Goal: Information Seeking & Learning: Learn about a topic

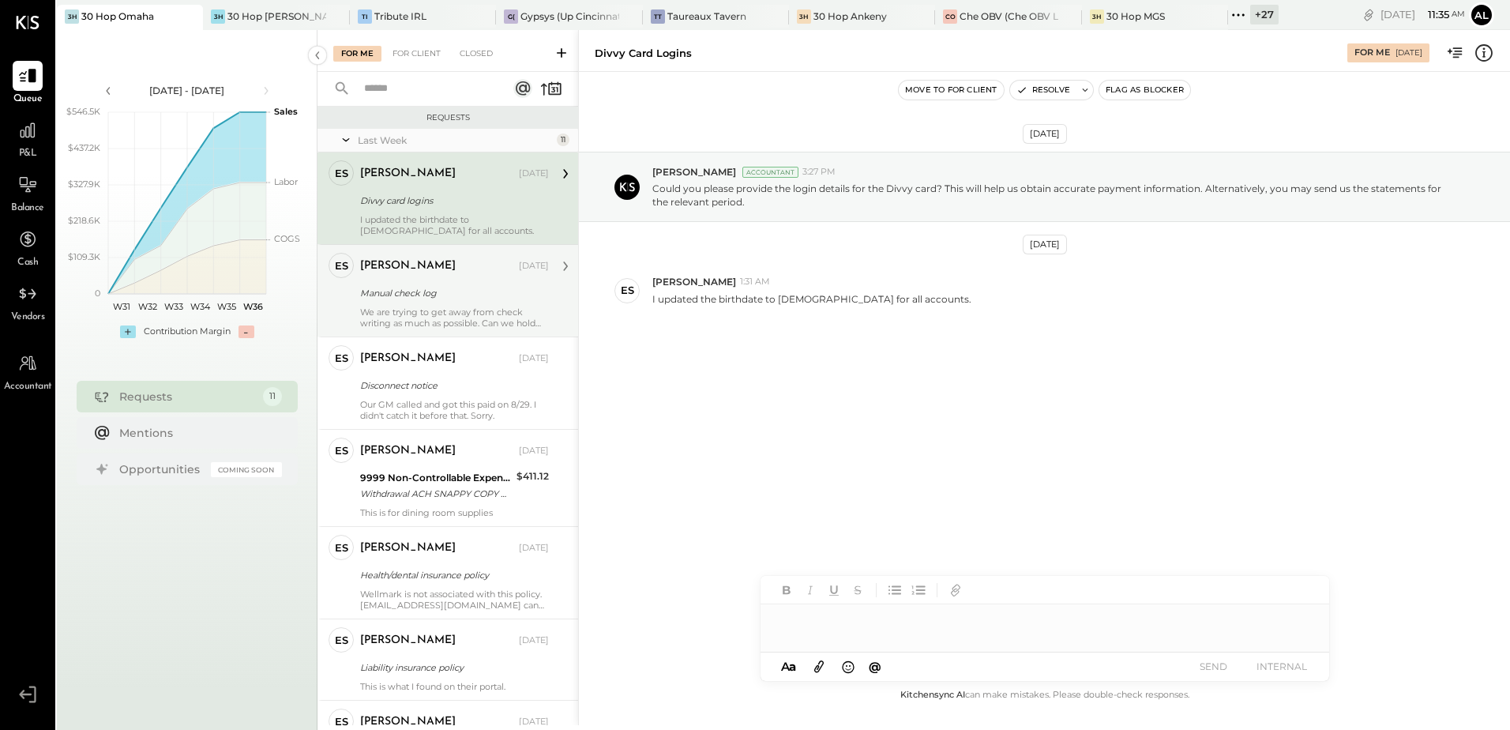
click at [413, 293] on div "Manual check log" at bounding box center [452, 293] width 184 height 16
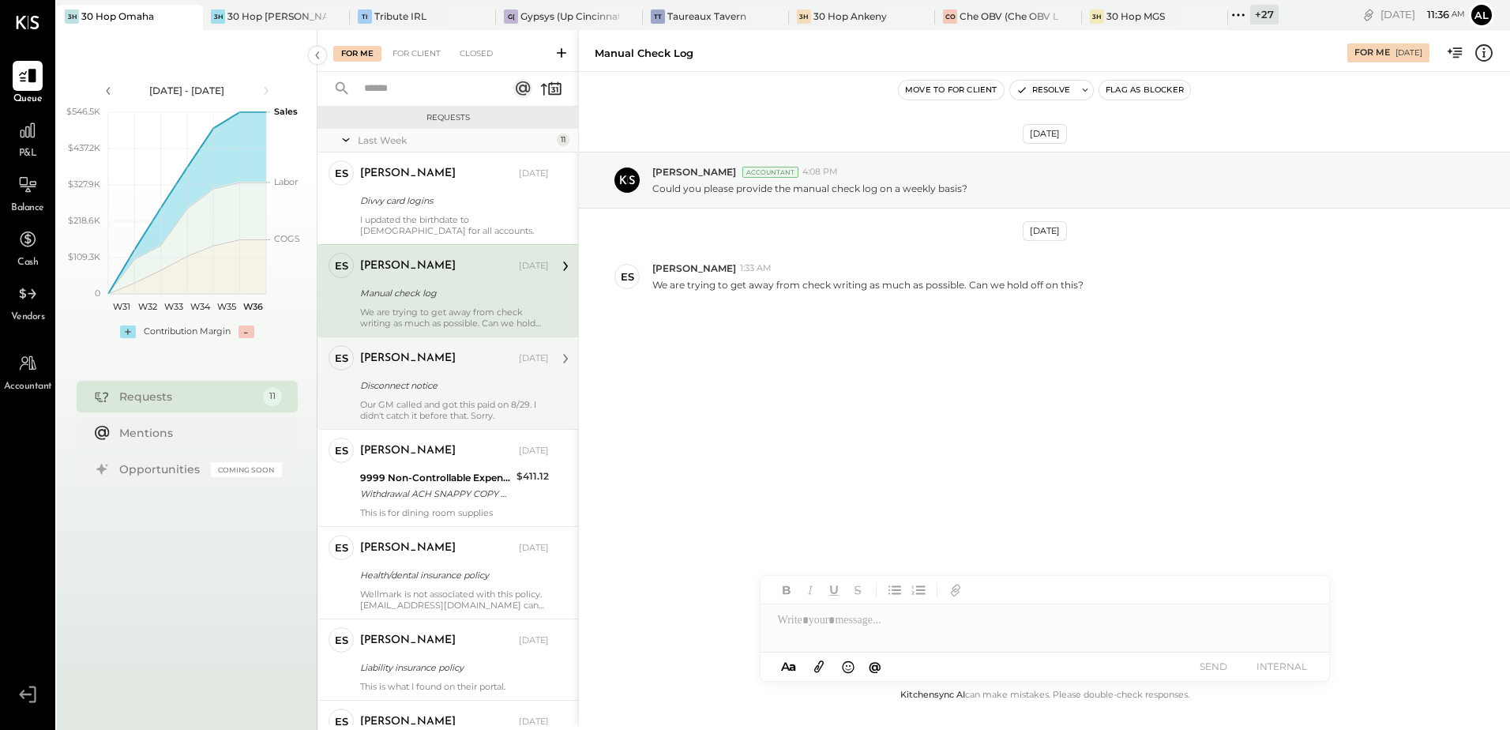
click at [438, 397] on div "[PERSON_NAME] [DATE] Disconnect notice Our GM called and got this paid on 8/29.…" at bounding box center [454, 383] width 189 height 76
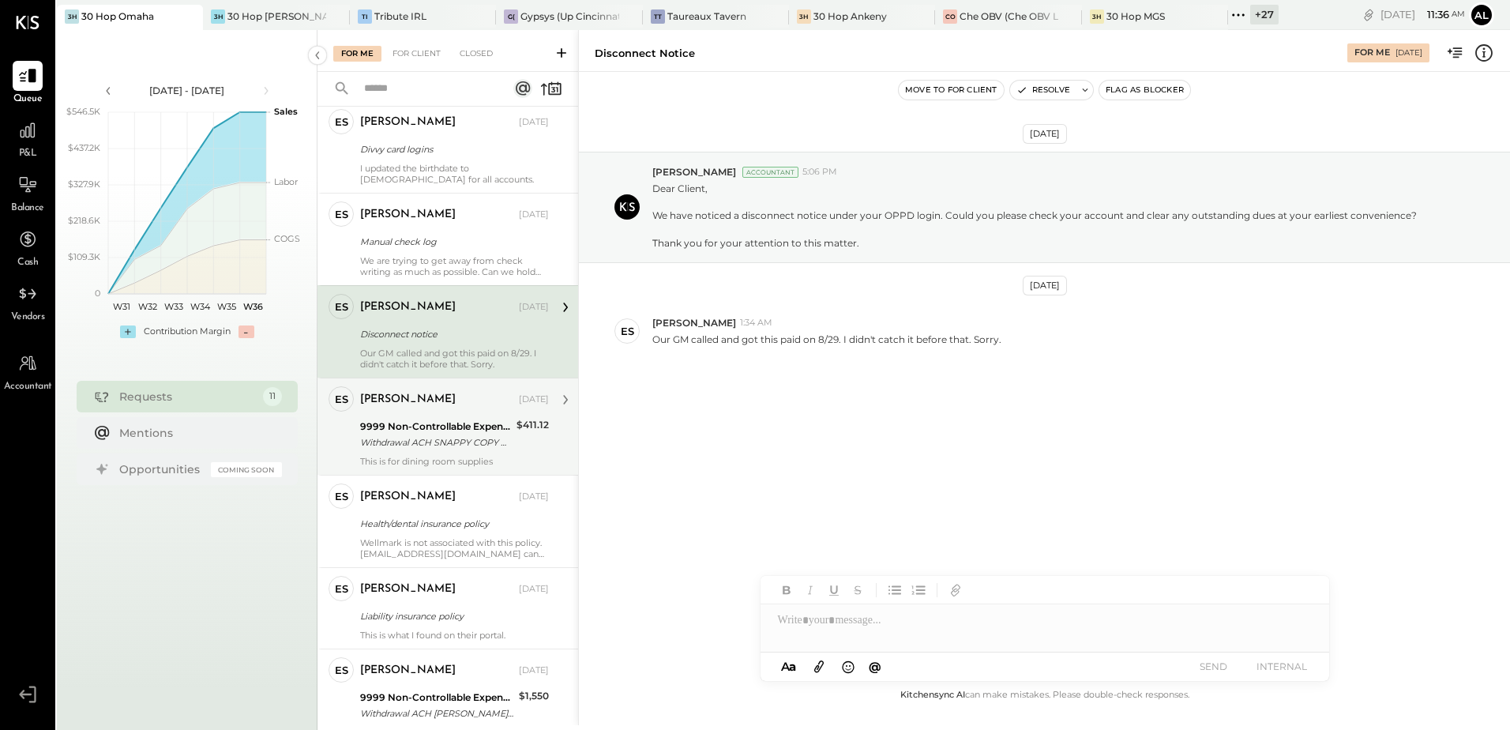
scroll to position [79, 0]
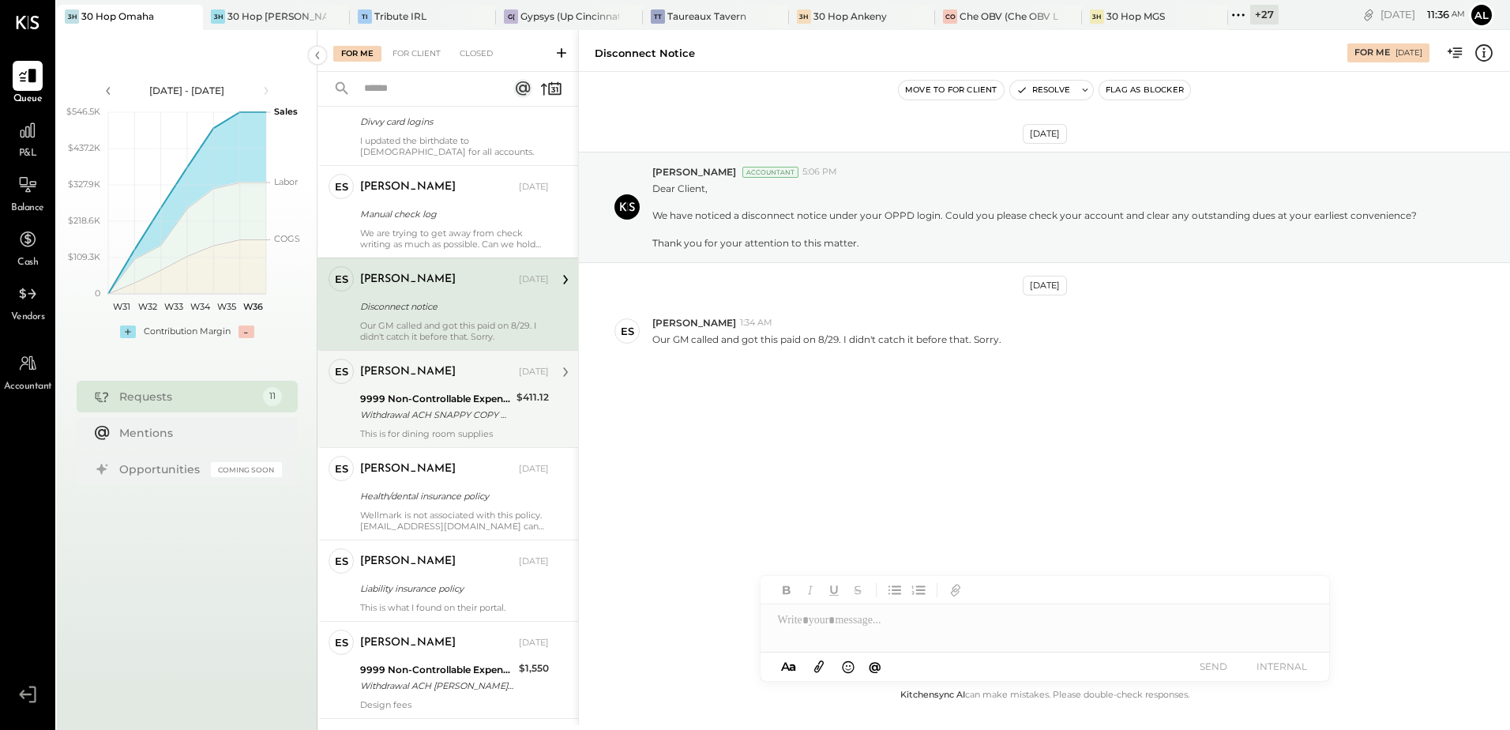
click at [421, 381] on div "[PERSON_NAME] [DATE]" at bounding box center [454, 372] width 189 height 22
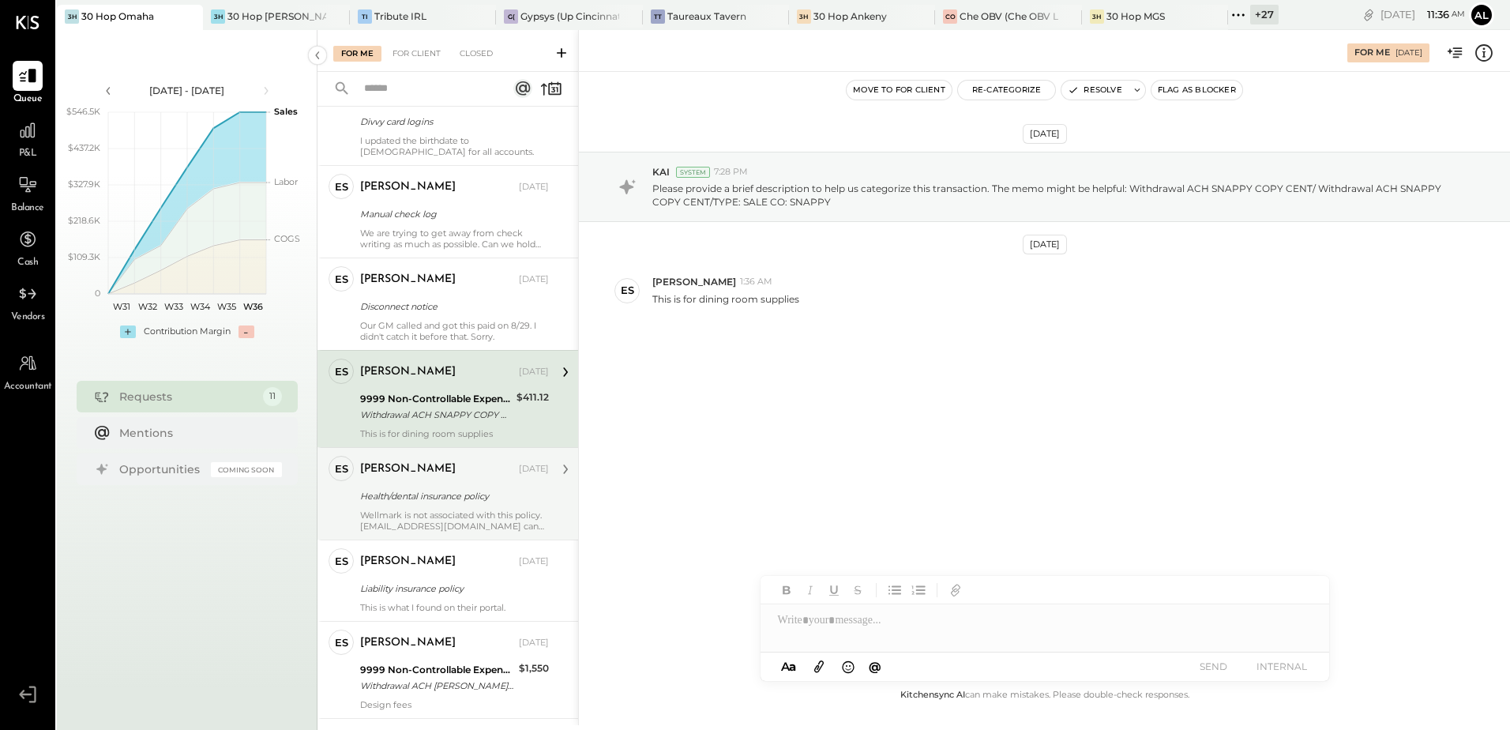
click at [453, 502] on div "Health/dental insurance policy" at bounding box center [452, 496] width 184 height 16
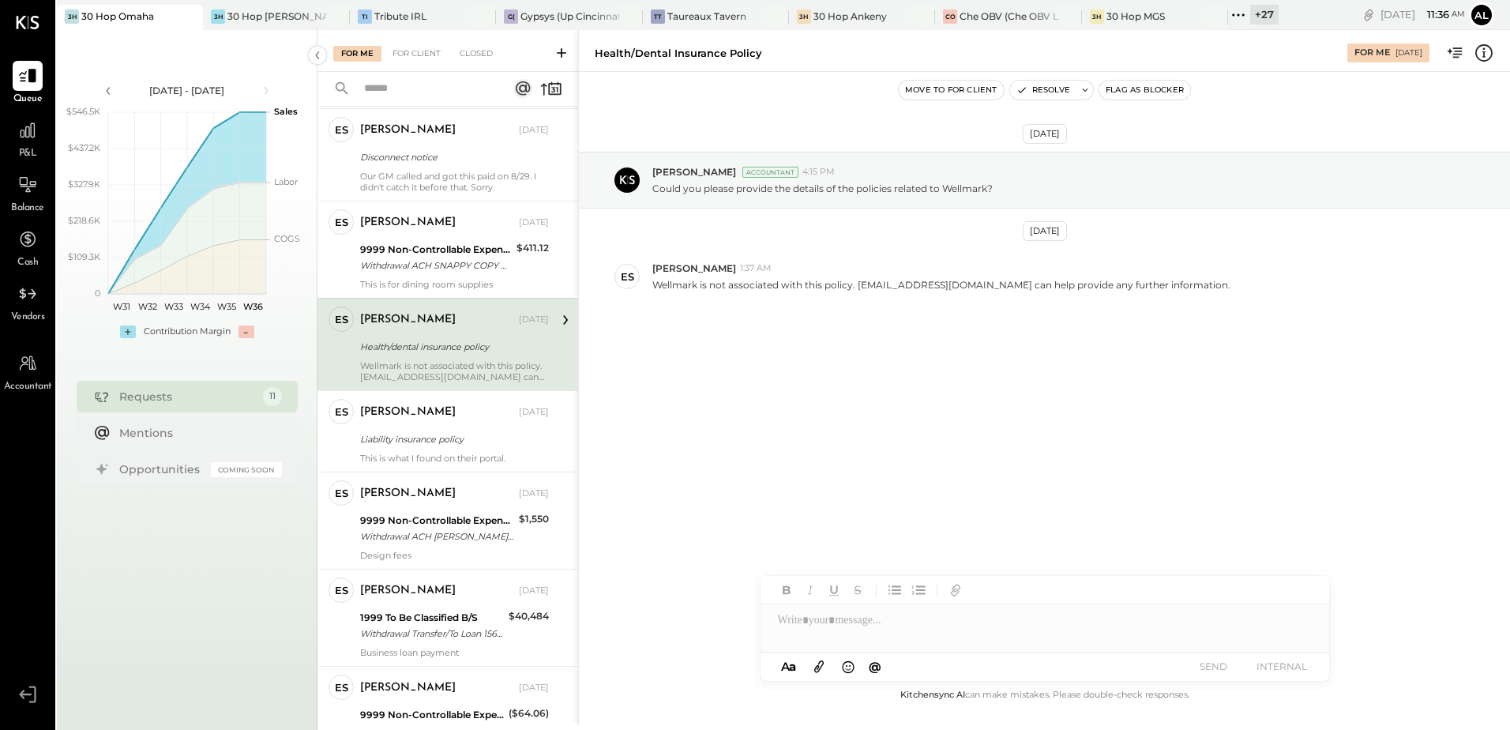
scroll to position [237, 0]
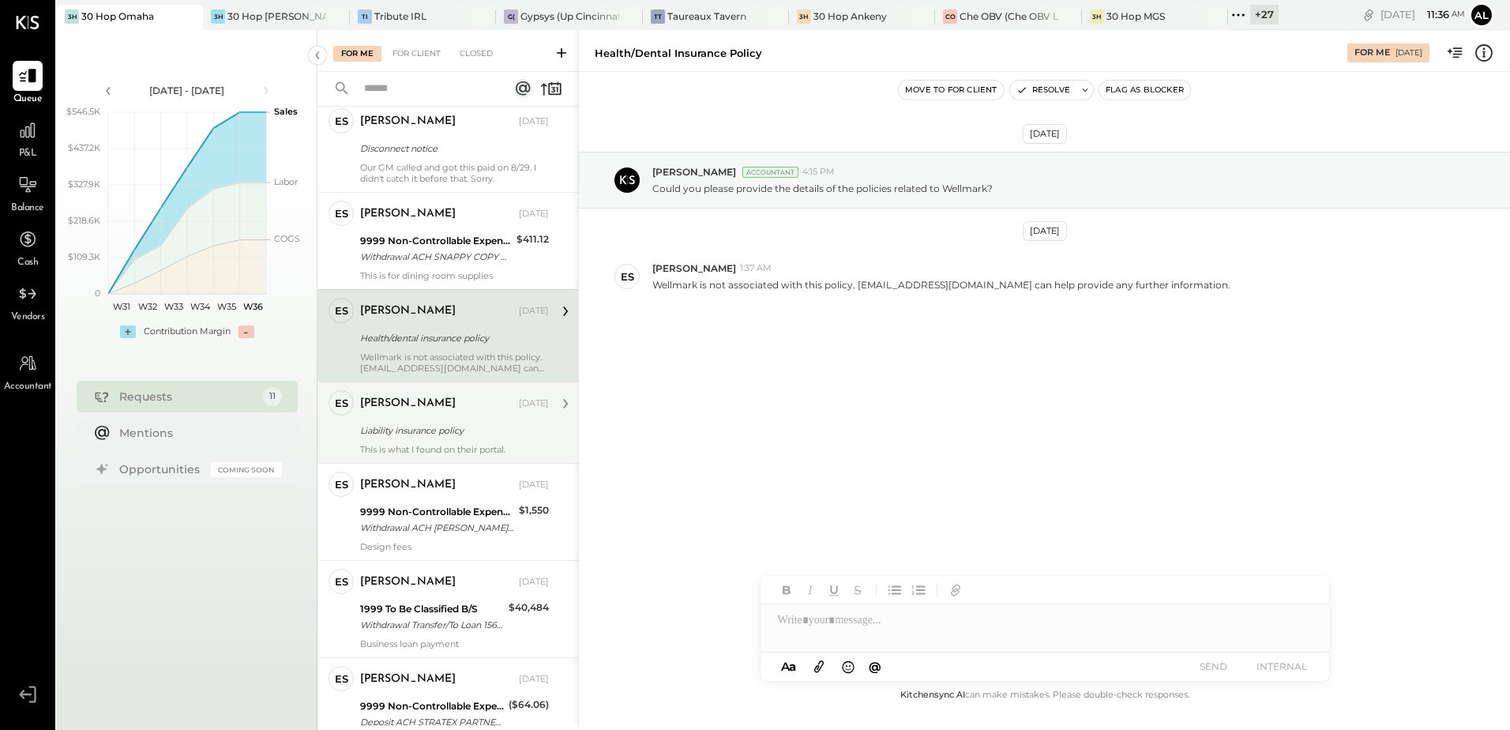
click at [438, 444] on div "This is what I found on their portal." at bounding box center [454, 449] width 189 height 11
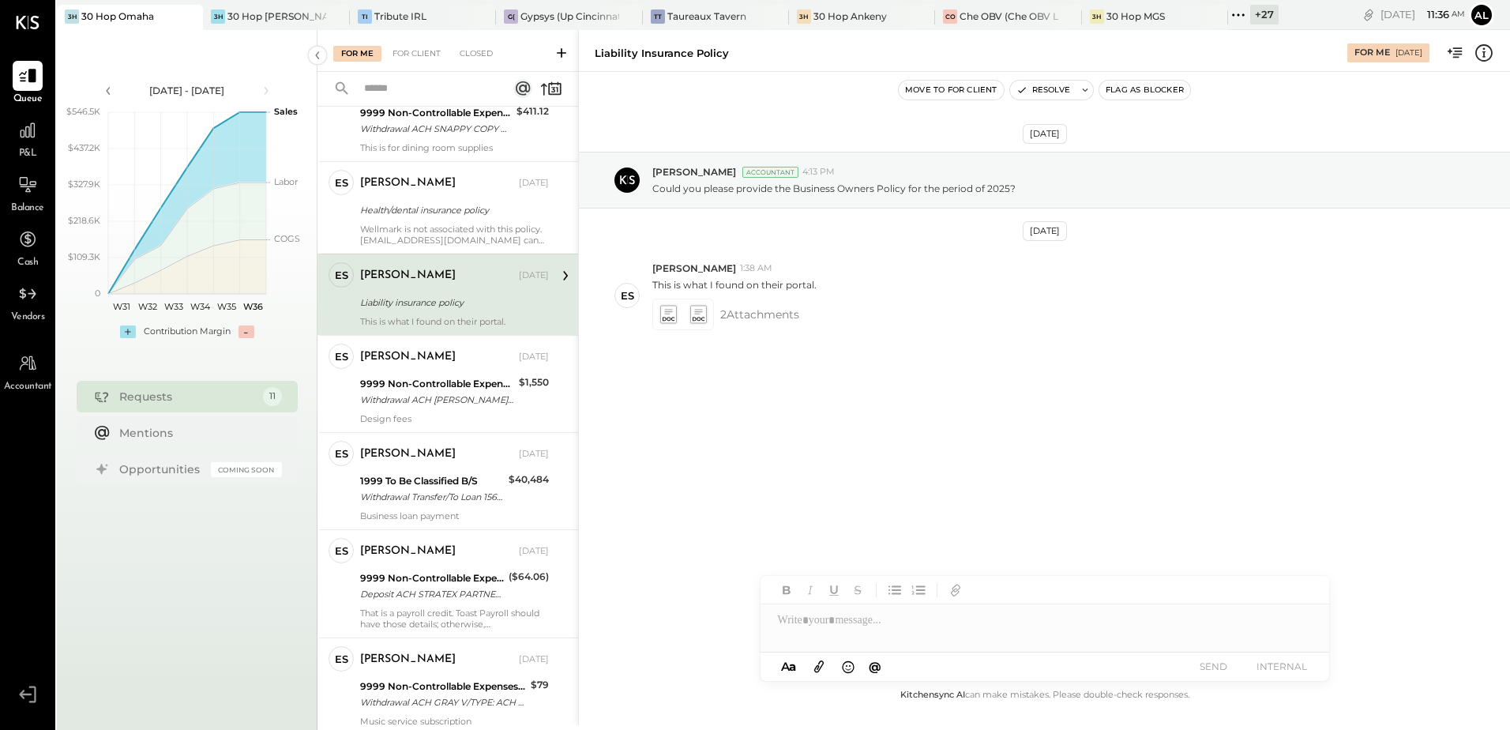
scroll to position [395, 0]
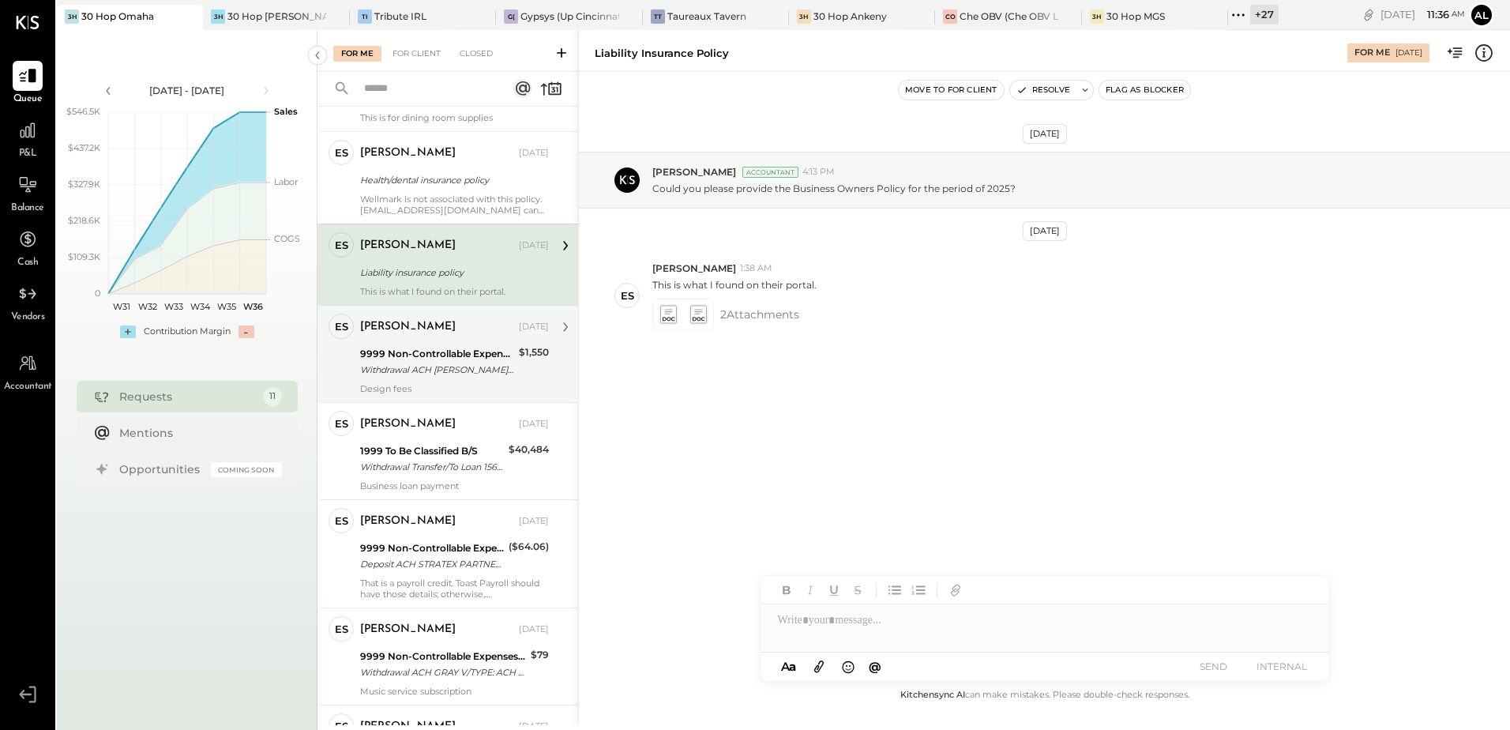
click at [431, 386] on div "Design fees" at bounding box center [454, 388] width 189 height 11
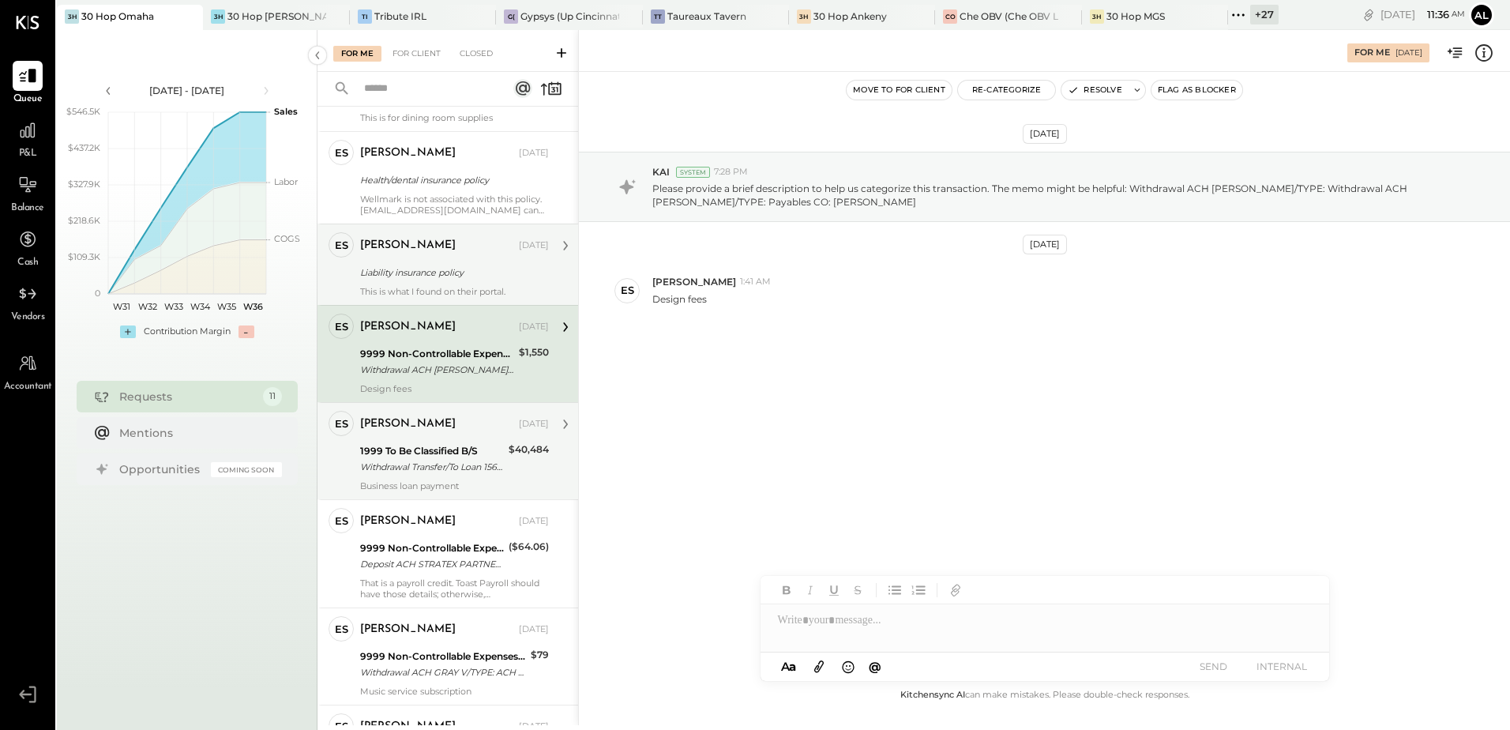
click at [434, 443] on div "1999 To Be Classified B/S" at bounding box center [432, 451] width 144 height 16
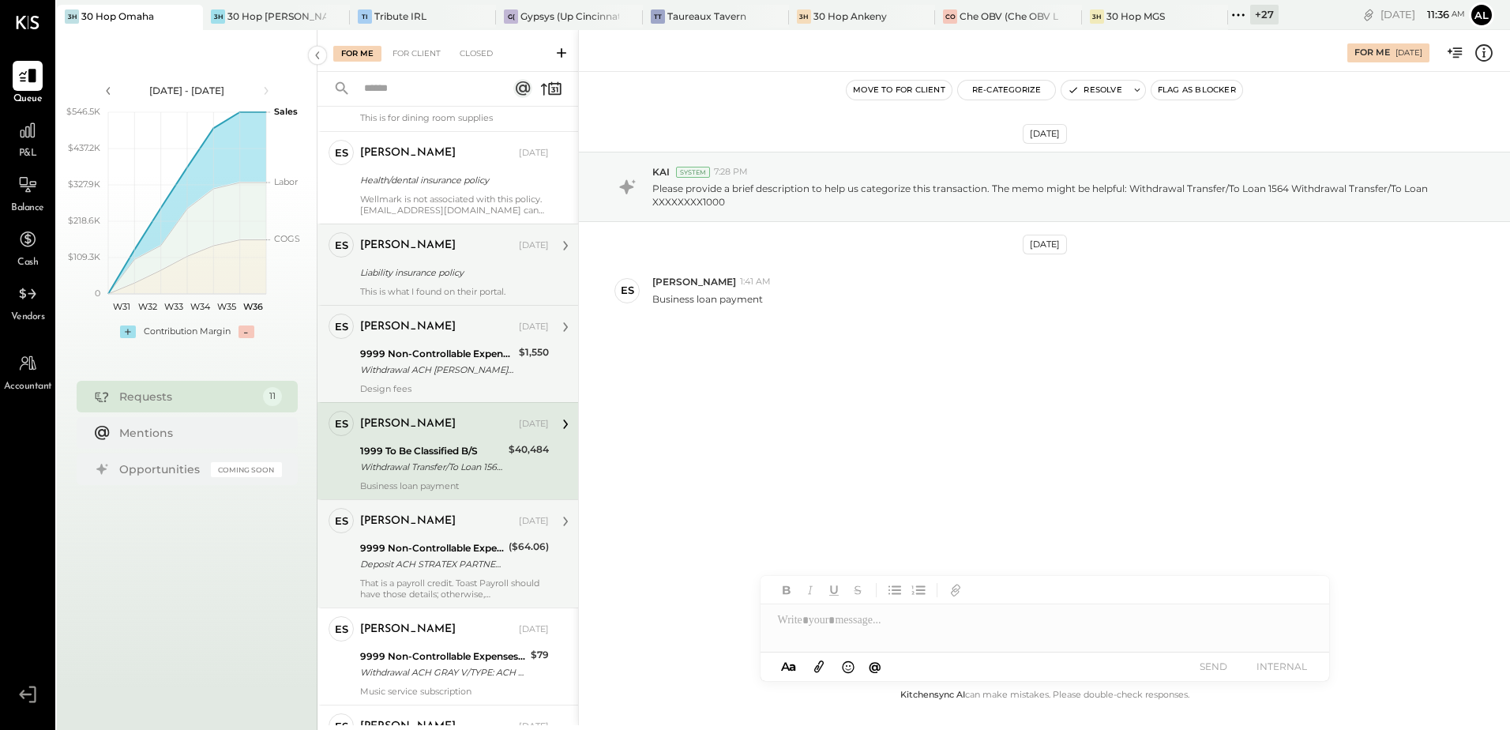
click at [438, 527] on div "[PERSON_NAME]" at bounding box center [408, 522] width 96 height 16
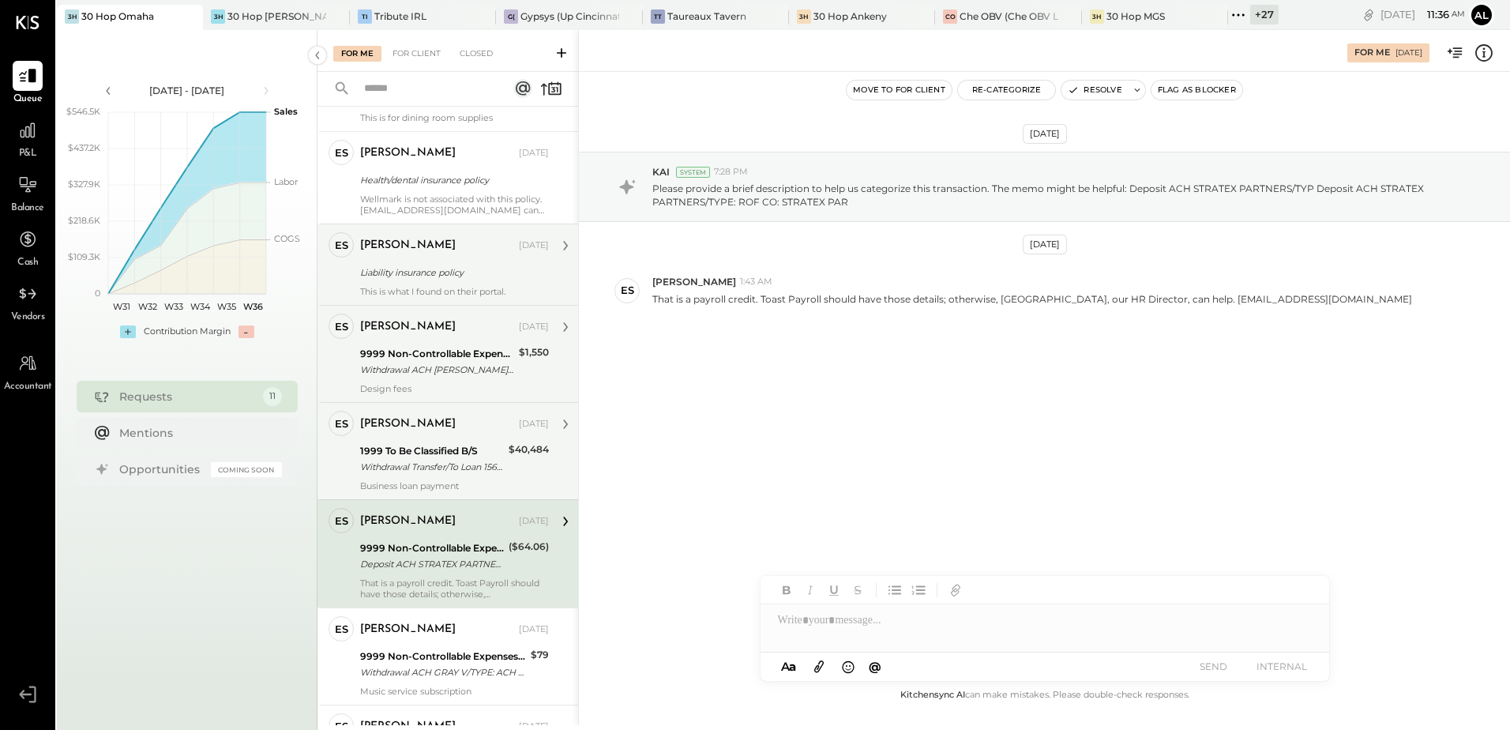
click at [413, 442] on div "1999 To Be Classified B/S Withdrawal Transfer/To Loan 1564 Withdrawal Transfer/…" at bounding box center [432, 459] width 144 height 35
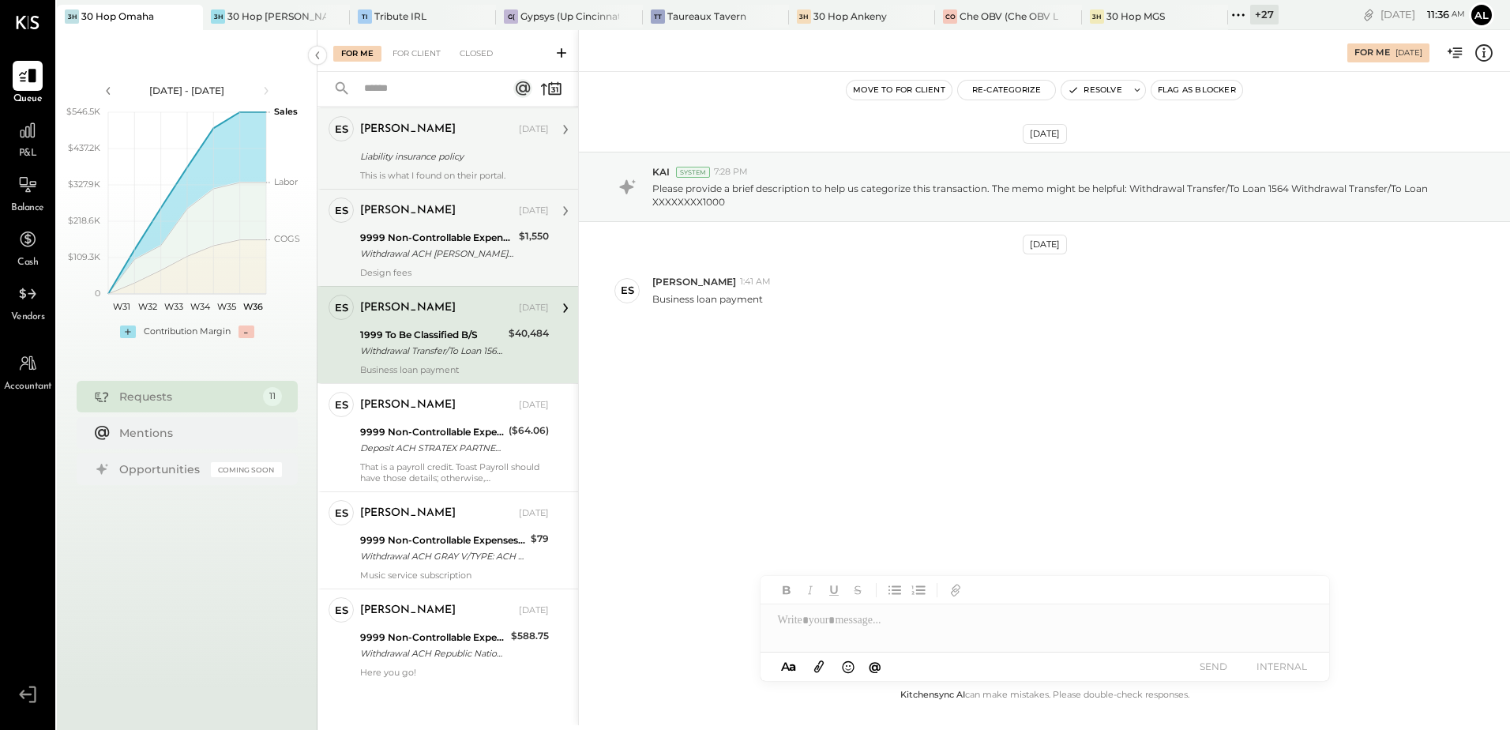
scroll to position [517, 0]
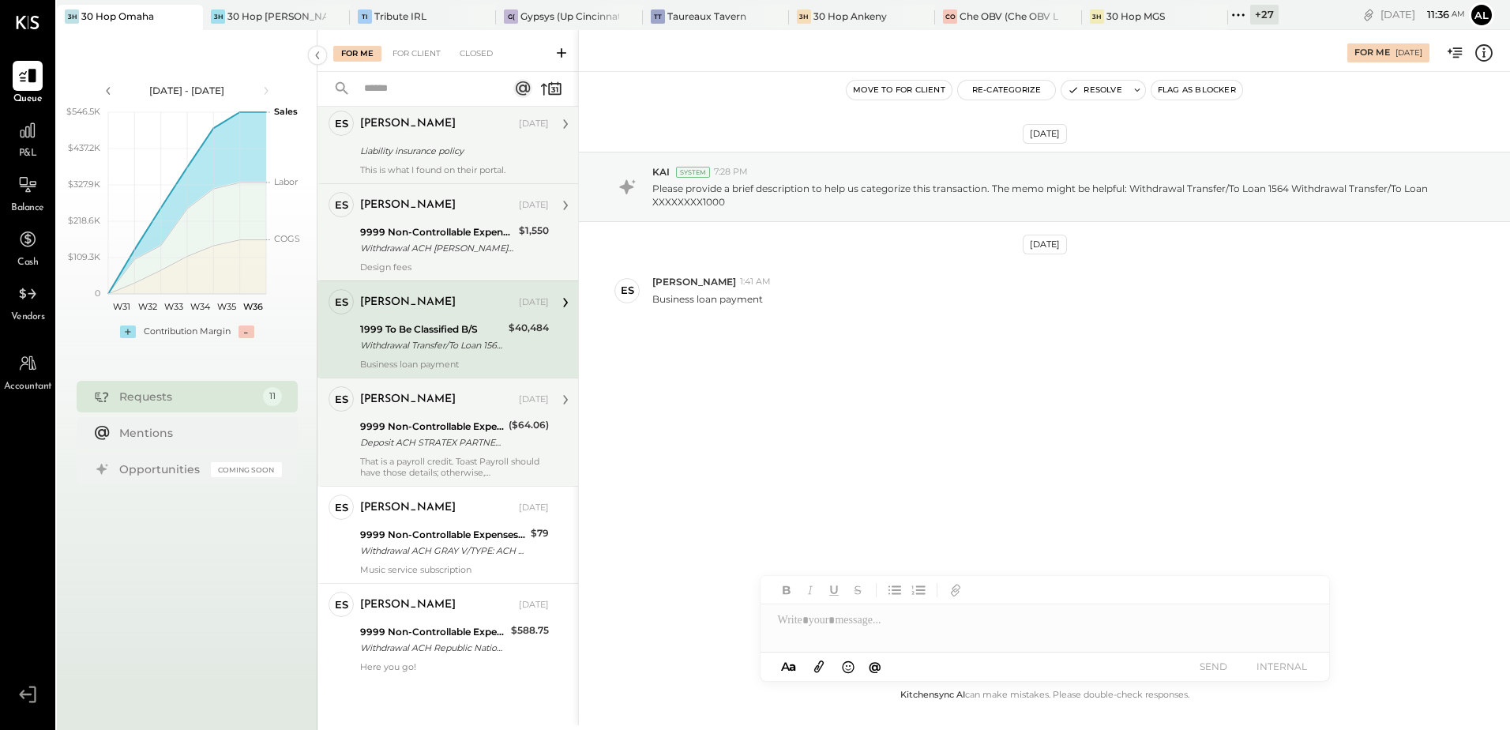
click at [410, 456] on div "That is a payroll credit. Toast Payroll should have those details; otherwise, […" at bounding box center [454, 467] width 189 height 22
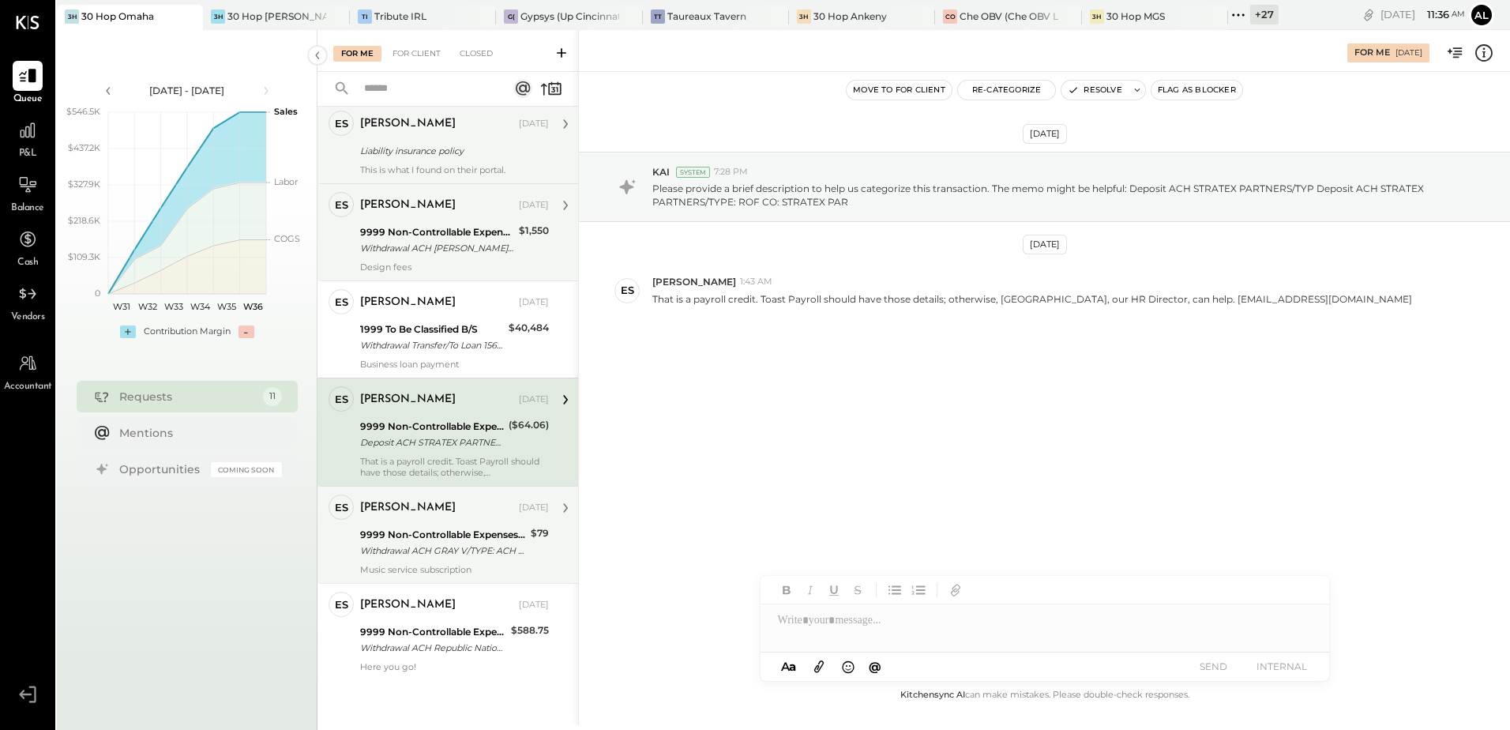
click at [414, 531] on div "9999 Non-Controllable Expenses:Other Income and Expenses:To Be Classified P&L" at bounding box center [443, 535] width 166 height 16
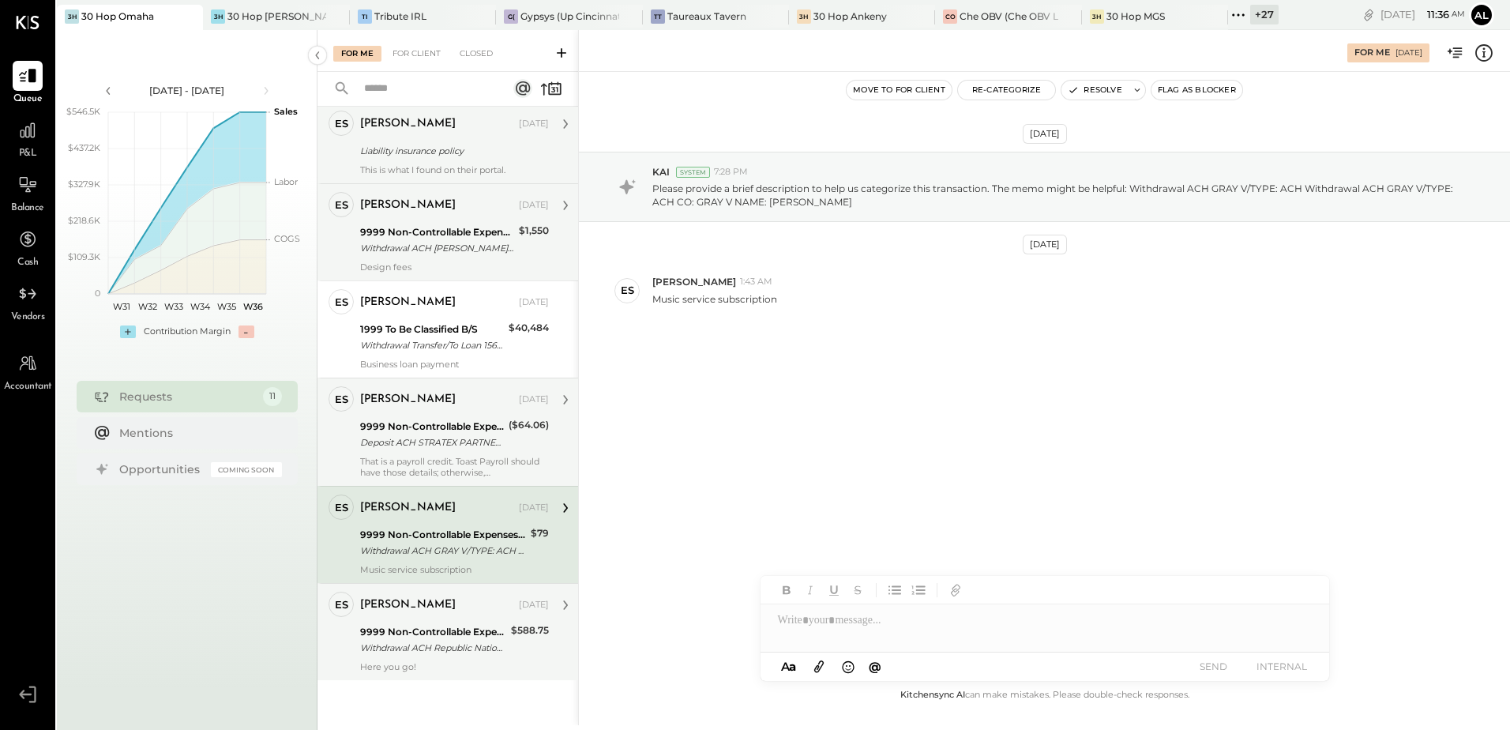
click at [424, 626] on div "9999 Non-Controllable Expenses:Other Income and Expenses:To Be Classified P&L" at bounding box center [433, 632] width 146 height 16
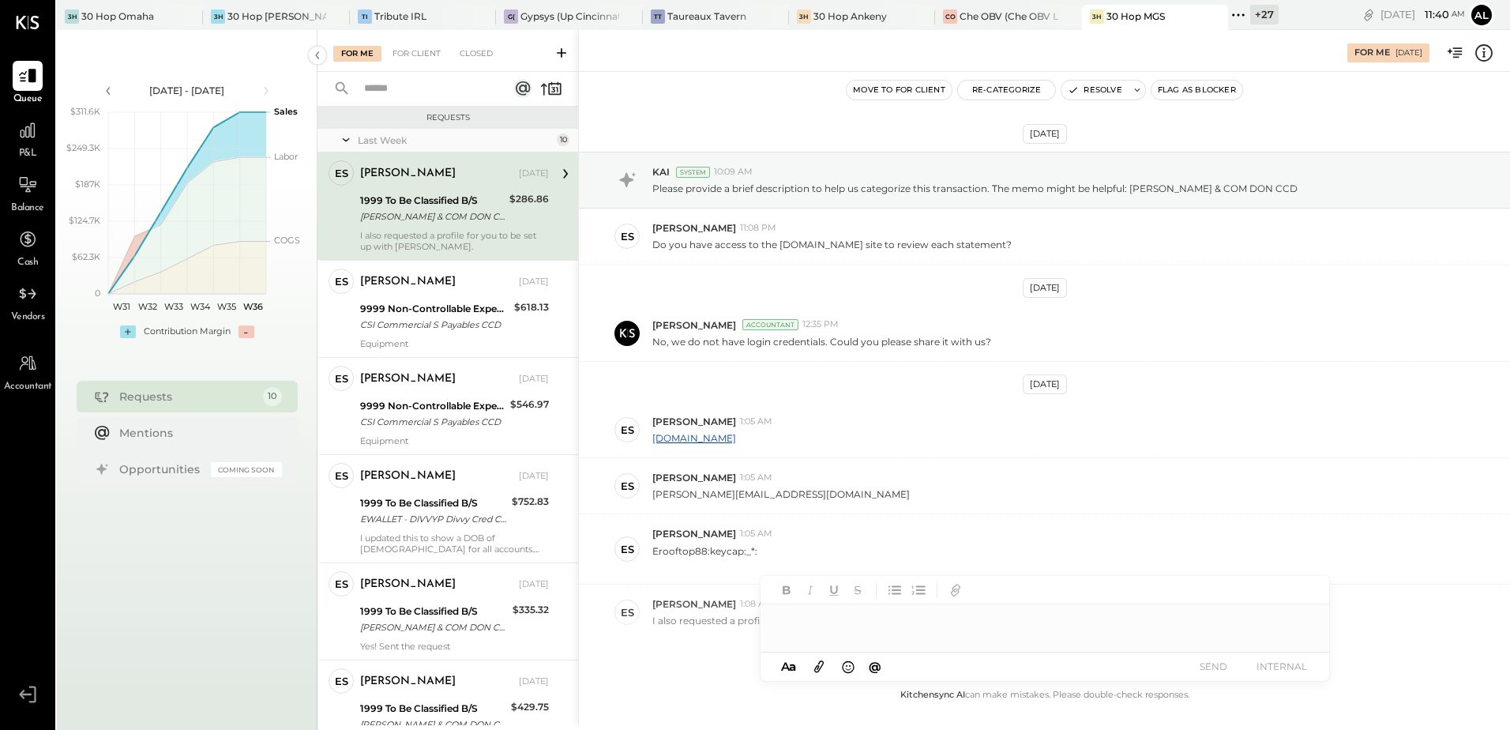
scroll to position [73, 0]
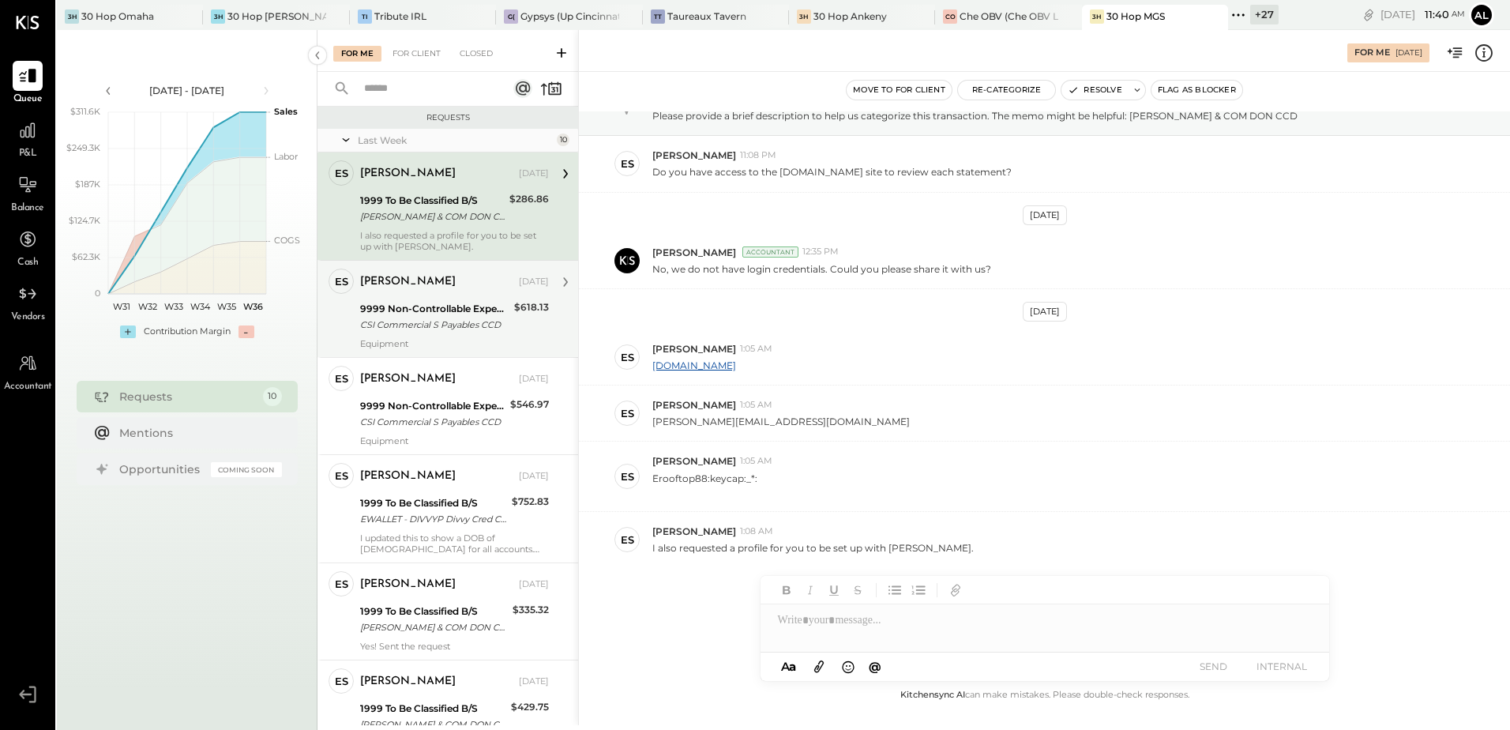
click at [412, 310] on div "9999 Non-Controllable Expenses:Other Income and Expenses:To Be Classified P&L" at bounding box center [434, 309] width 149 height 16
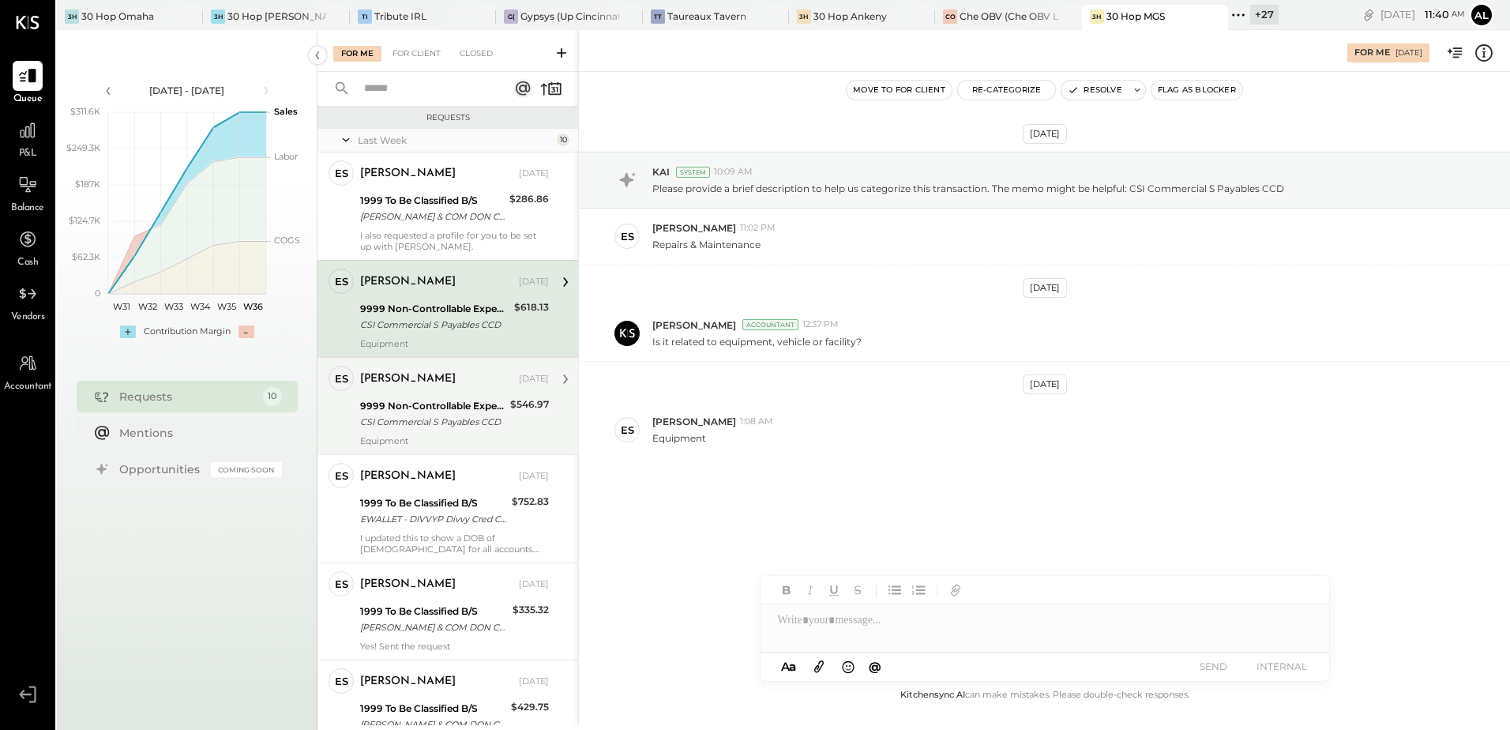
click at [410, 429] on div "CSI Commercial S Payables CCD" at bounding box center [432, 422] width 145 height 16
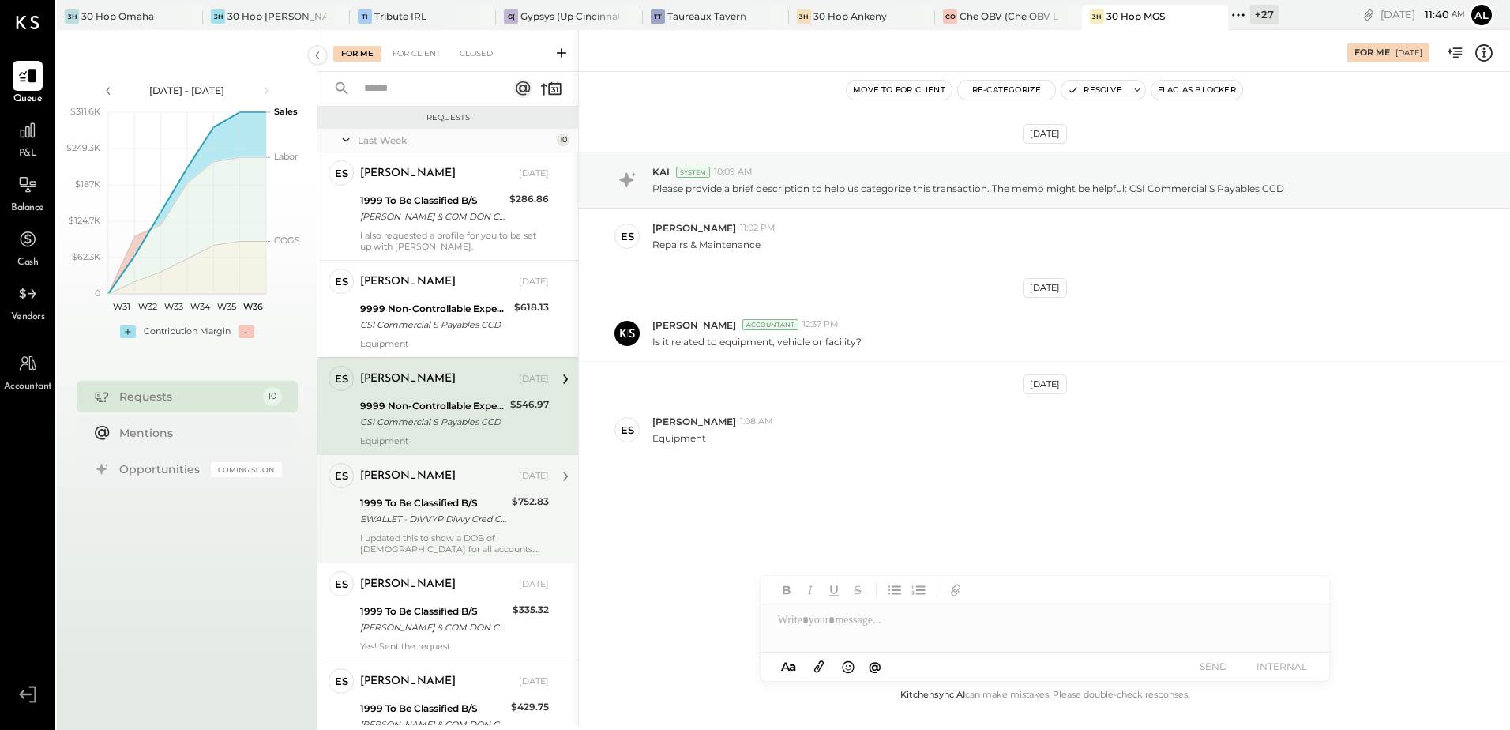
scroll to position [158, 0]
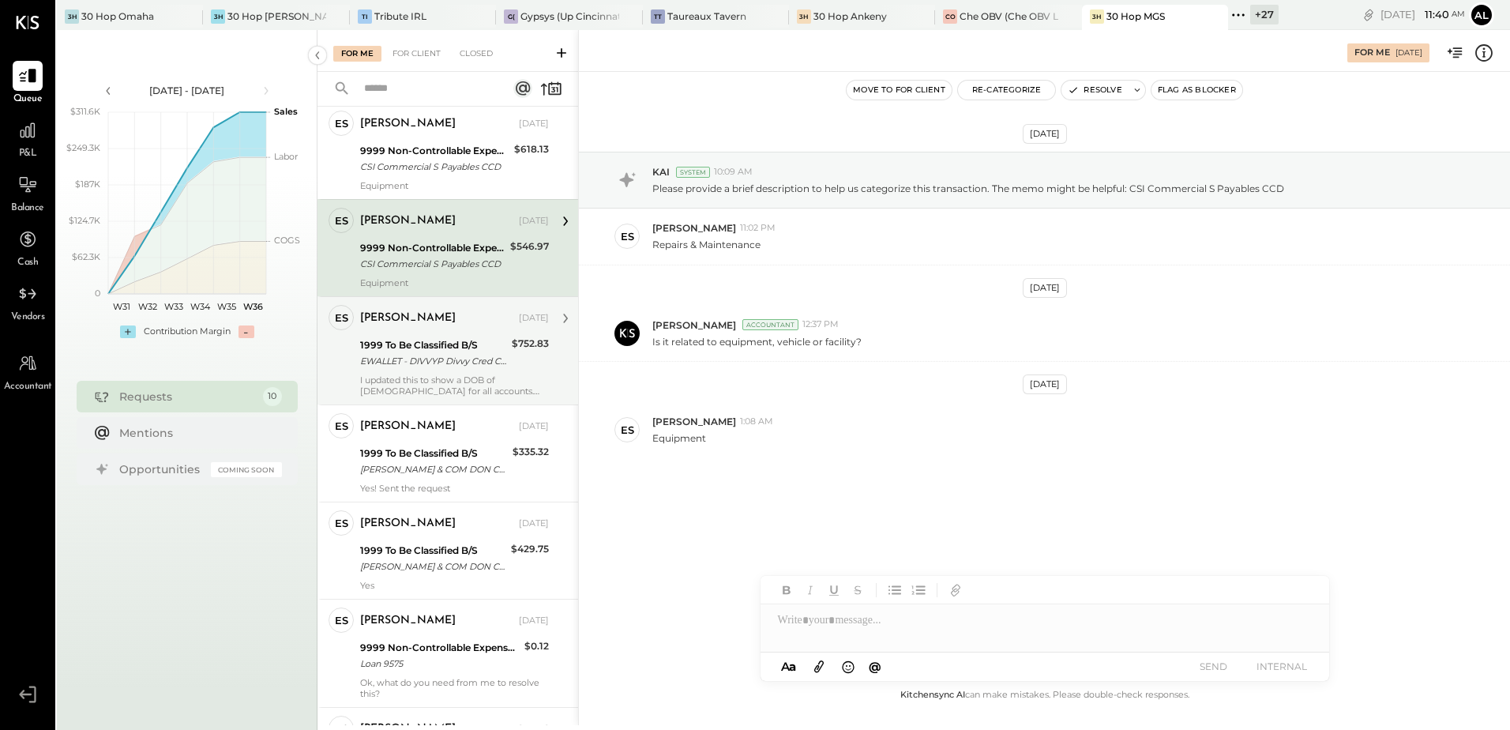
click at [430, 329] on div "[PERSON_NAME] [DATE]" at bounding box center [454, 318] width 189 height 27
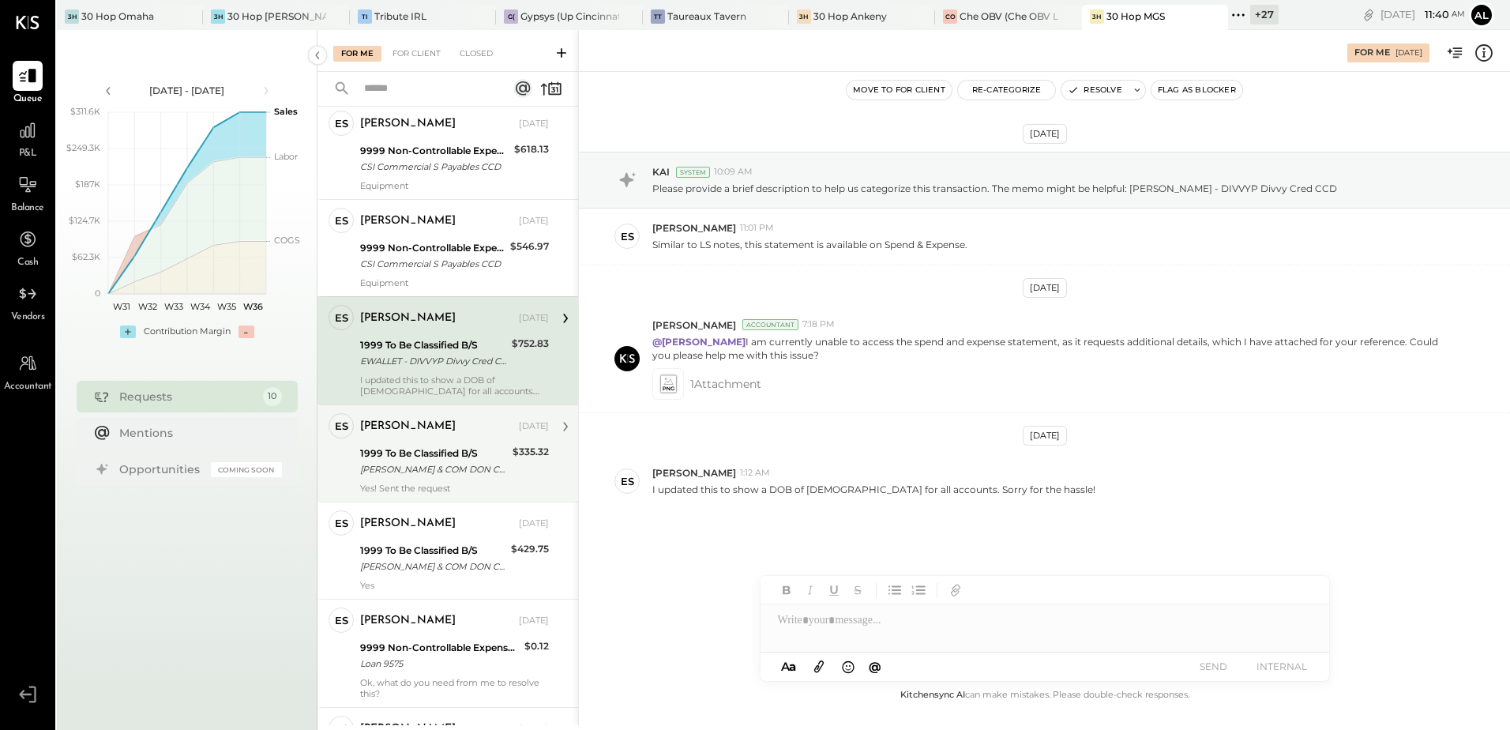
click at [426, 457] on div "1999 To Be Classified B/S" at bounding box center [434, 454] width 148 height 16
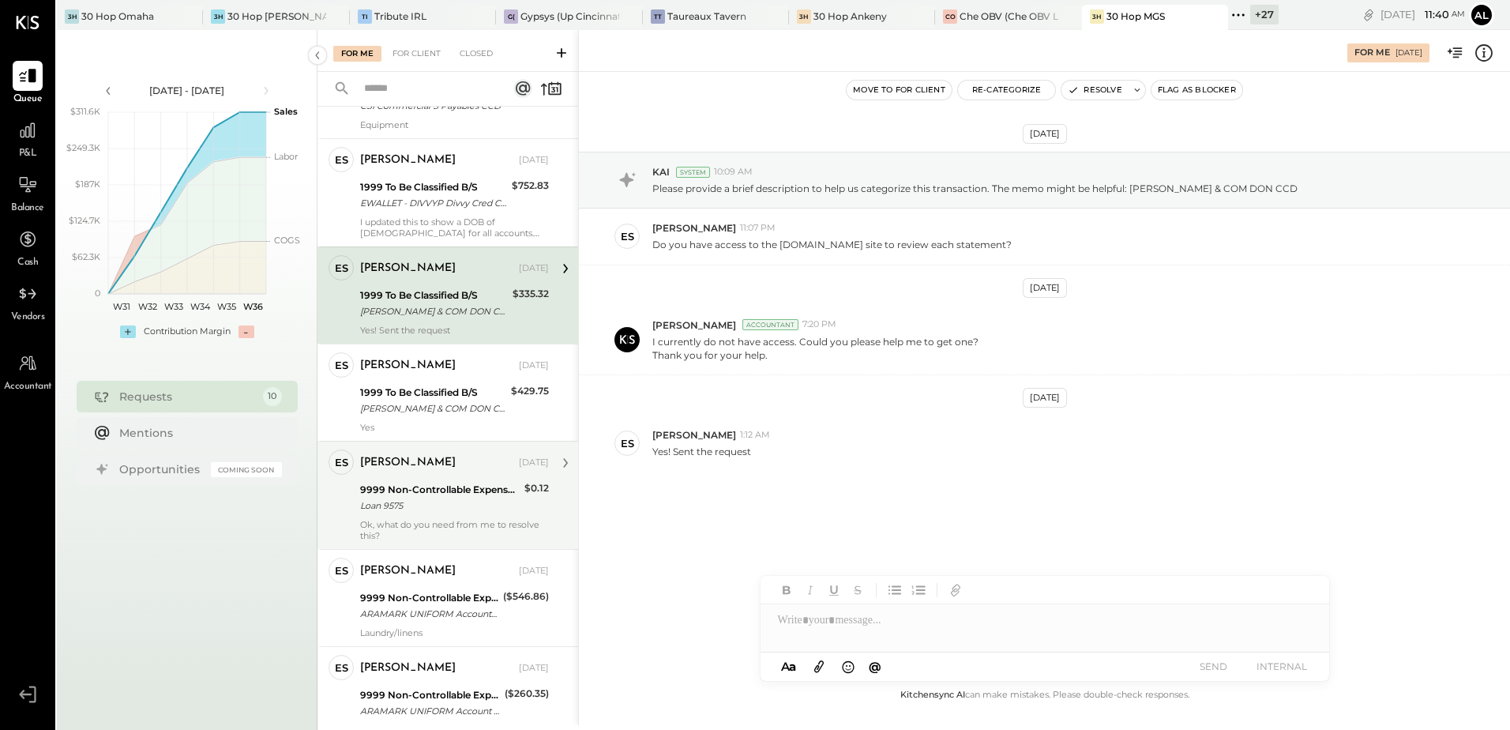
scroll to position [395, 0]
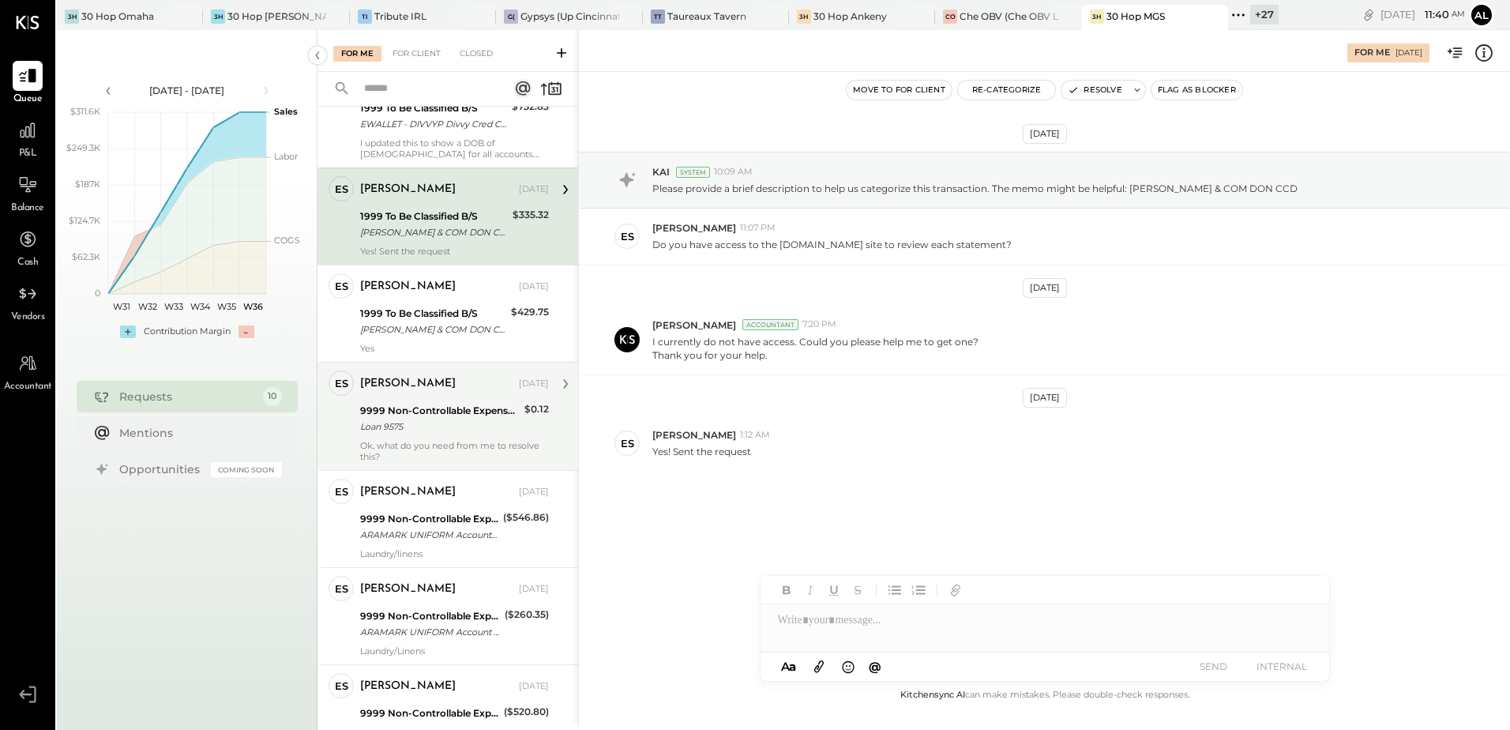
click at [399, 391] on div "[PERSON_NAME]" at bounding box center [408, 384] width 96 height 16
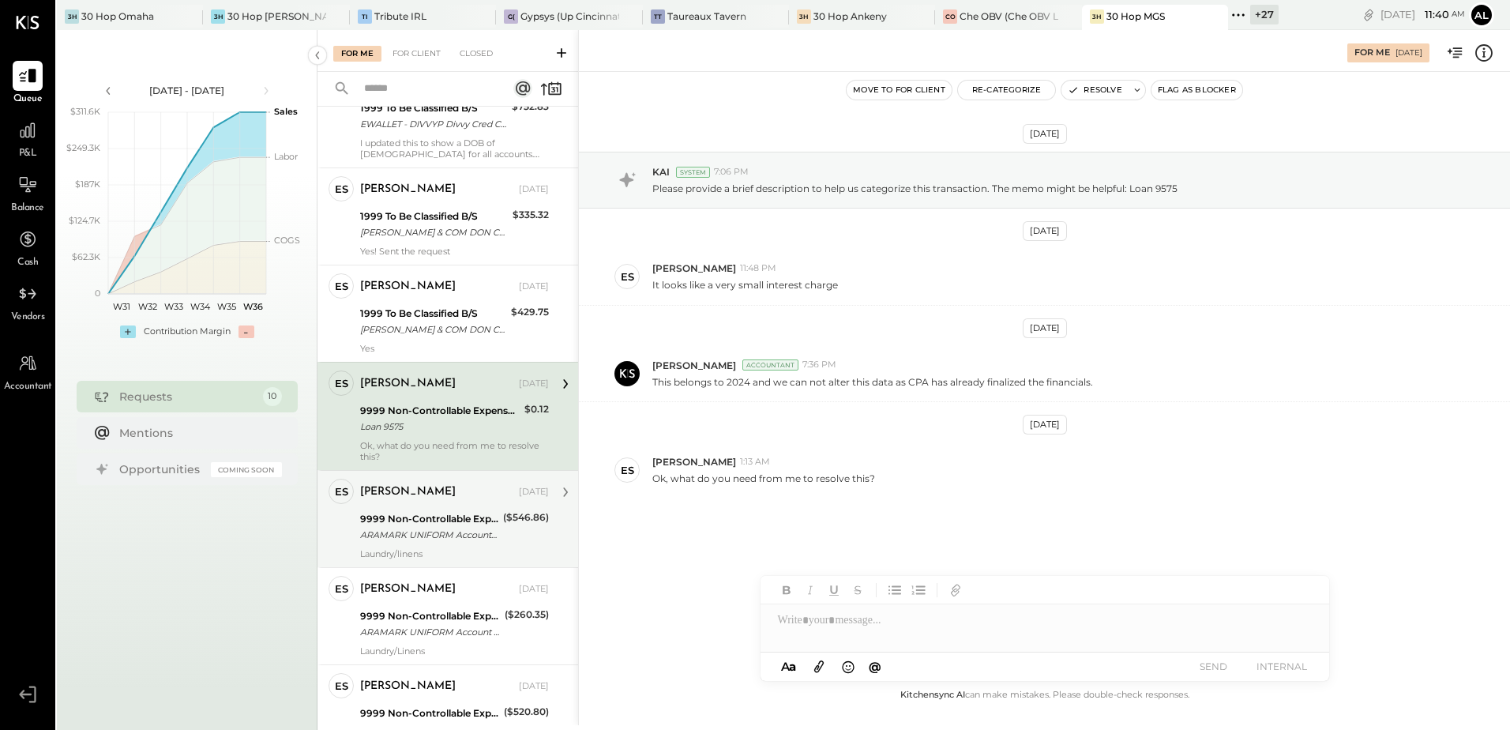
click at [453, 502] on div "[PERSON_NAME] [DATE]" at bounding box center [454, 492] width 189 height 22
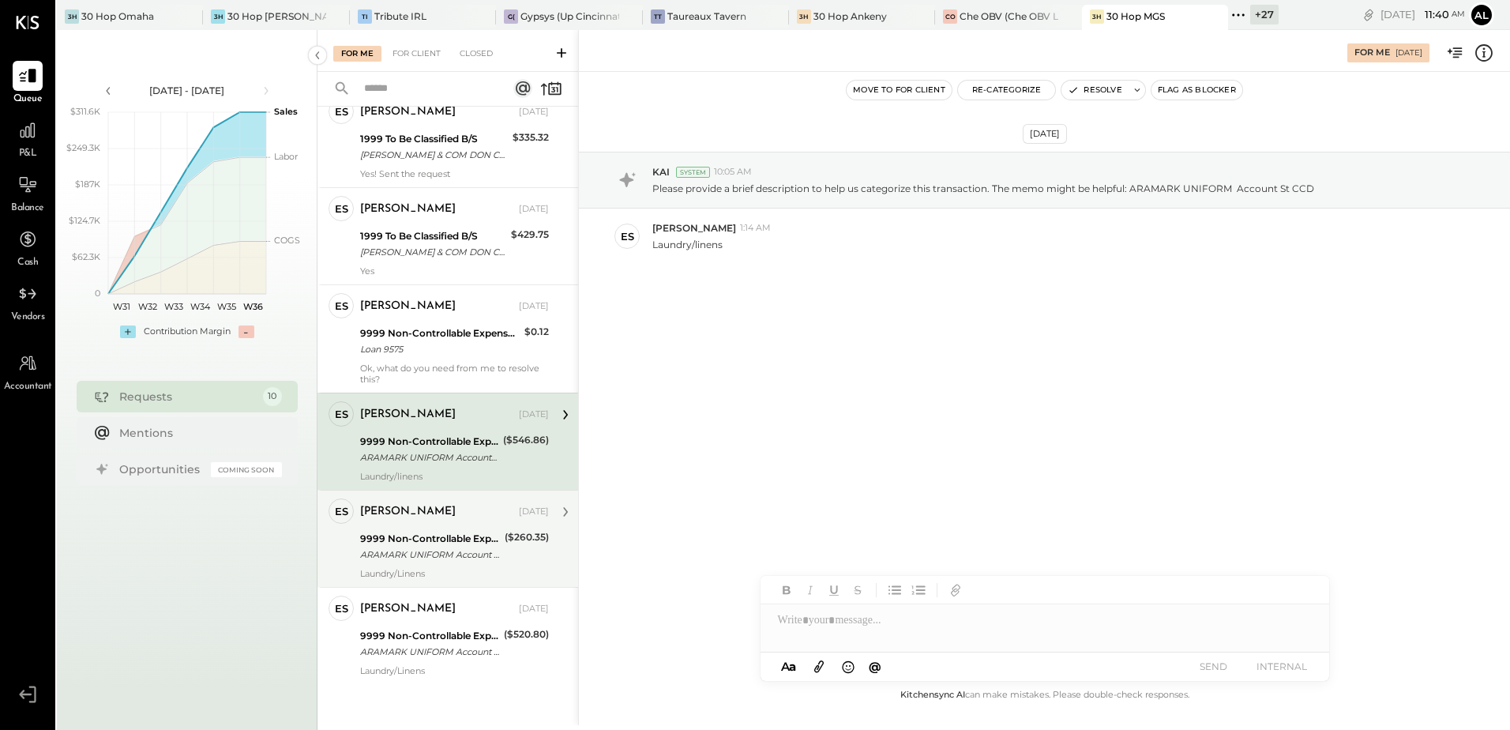
scroll to position [476, 0]
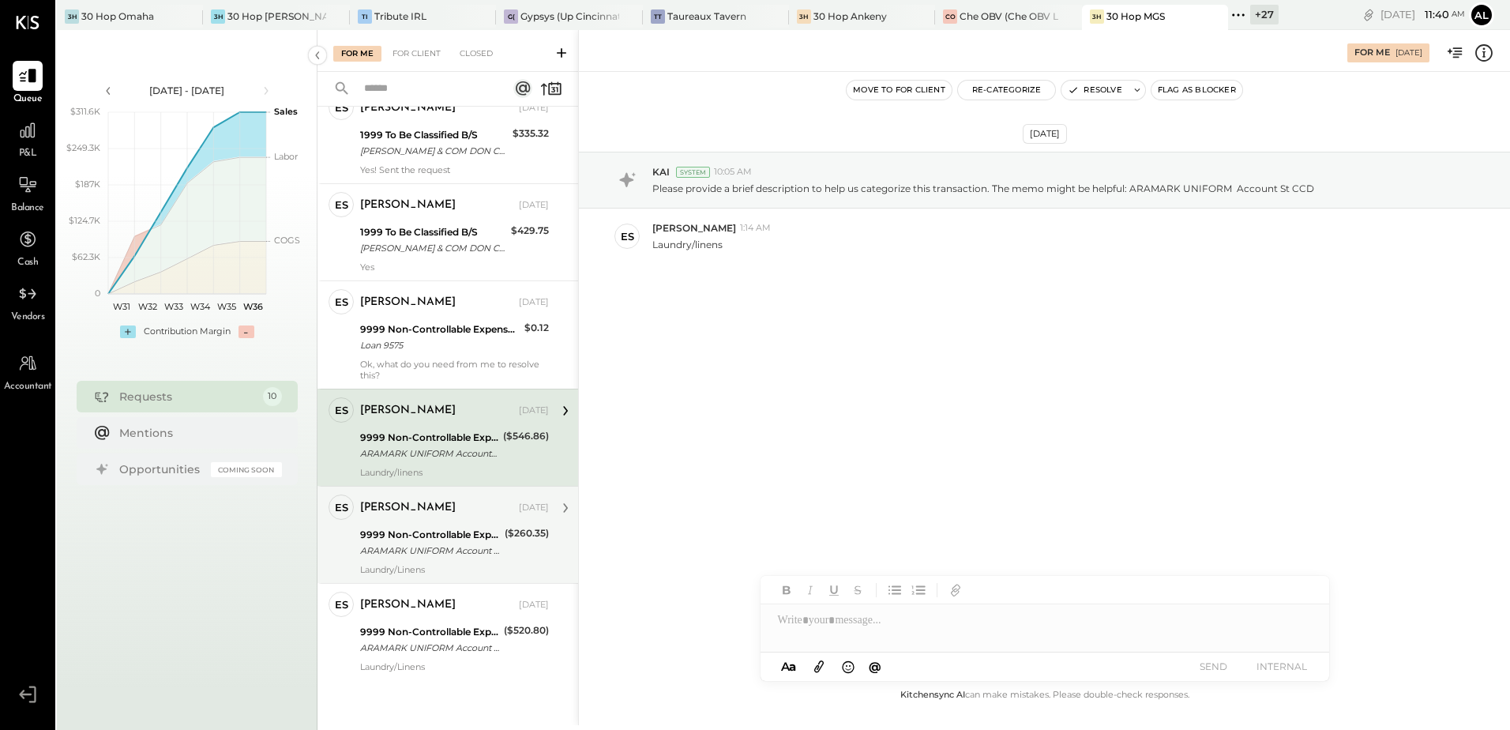
click at [437, 521] on div "[PERSON_NAME] [DATE]" at bounding box center [454, 508] width 189 height 27
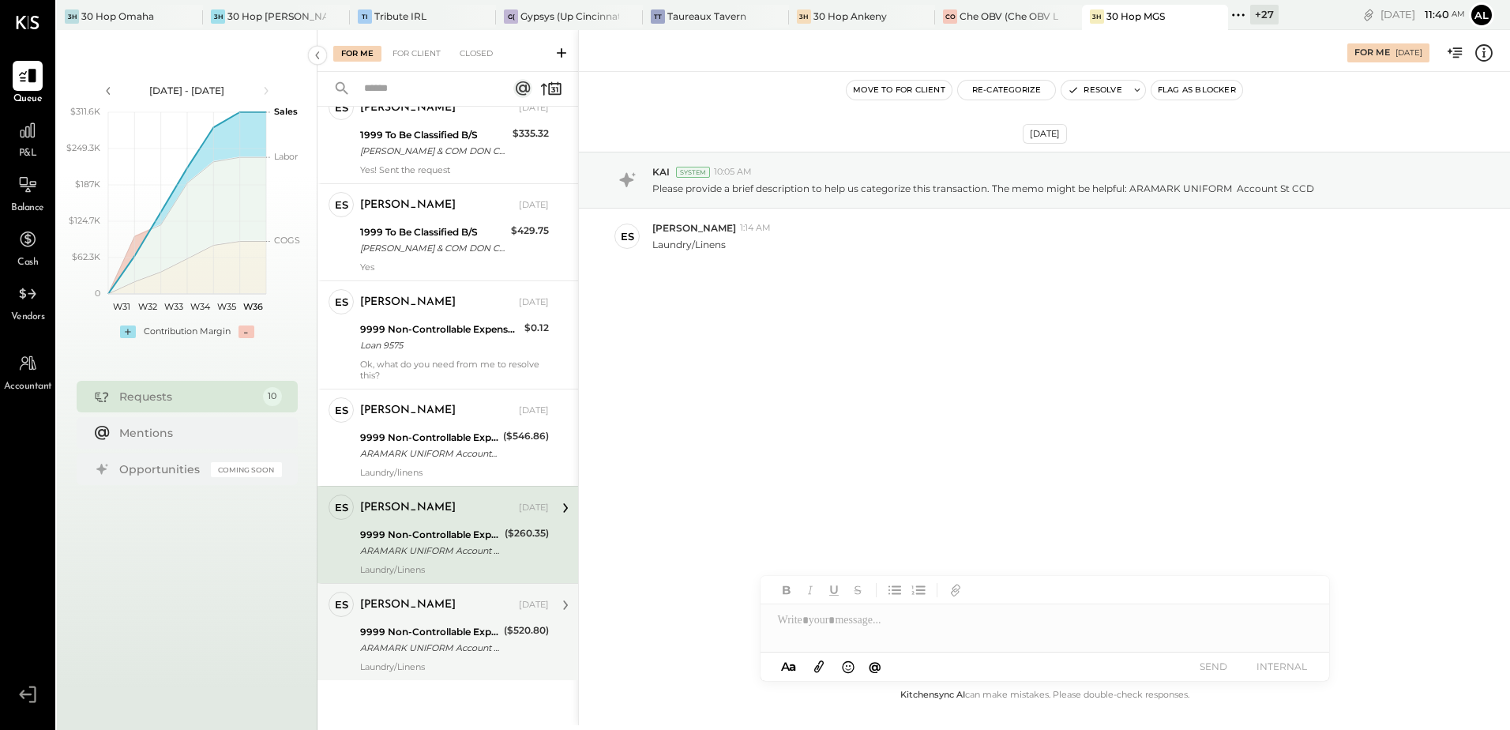
click at [434, 634] on div "9999 Non-Controllable Expenses:Other Income and Expenses:To Be Classified P&L" at bounding box center [429, 632] width 139 height 16
